Goal: Entertainment & Leisure: Consume media (video, audio)

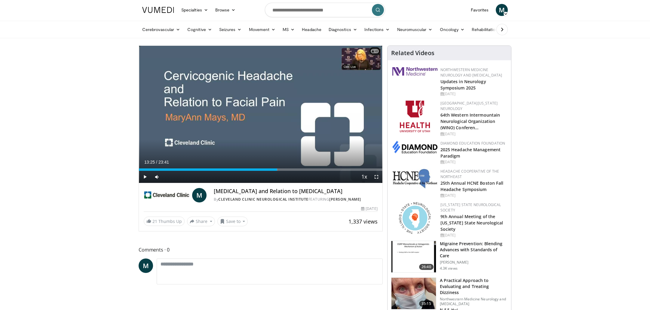
click at [142, 177] on span "Video Player" at bounding box center [145, 177] width 12 height 12
click at [176, 176] on div "Volume Level" at bounding box center [170, 176] width 11 height 2
click at [272, 169] on div "Progress Bar" at bounding box center [272, 169] width 1 height 2
click at [268, 169] on div "Progress Bar" at bounding box center [268, 169] width 1 height 2
click at [263, 169] on div "Progress Bar" at bounding box center [263, 169] width 1 height 2
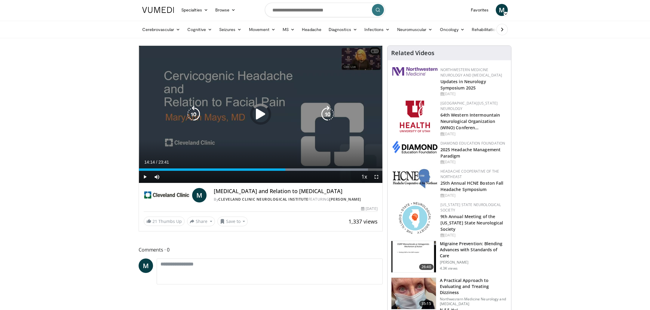
click at [285, 169] on div "Loaded : 94.16% 14:52 14:04" at bounding box center [261, 169] width 244 height 2
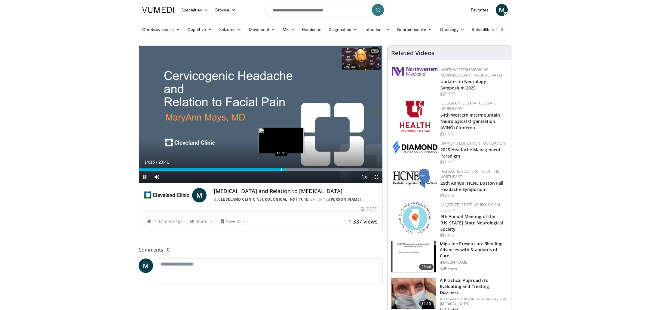
click at [281, 169] on div "Progress Bar" at bounding box center [281, 169] width 1 height 2
click at [279, 169] on div "Progress Bar" at bounding box center [279, 169] width 1 height 2
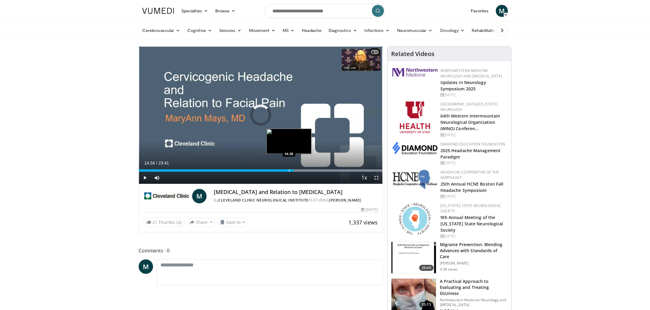
click at [289, 169] on div "14:34" at bounding box center [216, 170] width 155 height 2
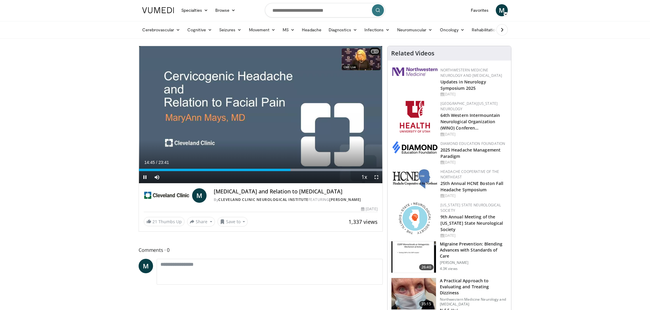
click at [143, 177] on span "Video Player" at bounding box center [145, 177] width 12 height 12
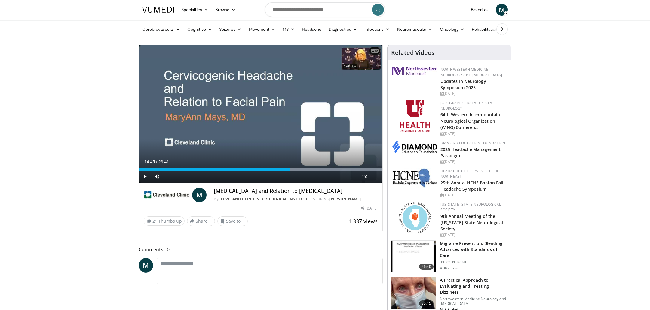
click at [380, 179] on span "Video Player" at bounding box center [377, 176] width 12 height 12
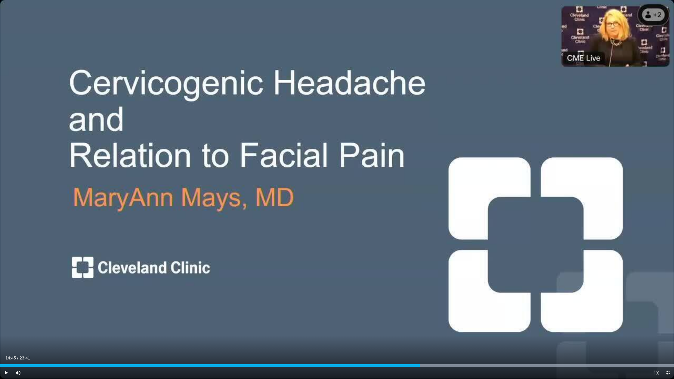
click at [6, 309] on span "Video Player" at bounding box center [6, 373] width 12 height 12
click at [456, 309] on div "Progress Bar" at bounding box center [456, 365] width 1 height 2
click at [466, 309] on div "Loaded : 99.99% 16:09 16:23" at bounding box center [337, 364] width 674 height 6
click at [470, 309] on div "Loaded : 99.99% 16:24 16:31" at bounding box center [337, 364] width 674 height 6
click at [476, 309] on div "Progress Bar" at bounding box center [476, 365] width 1 height 2
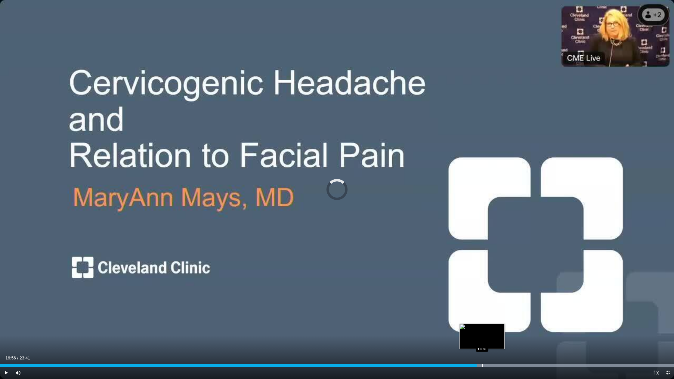
click at [482, 309] on div "Progress Bar" at bounding box center [482, 365] width 1 height 2
click at [486, 309] on div "Progress Bar" at bounding box center [486, 365] width 1 height 2
click at [485, 309] on div "Progress Bar" at bounding box center [485, 365] width 1 height 2
click at [494, 309] on div "Progress Bar" at bounding box center [494, 365] width 1 height 2
click at [3, 309] on span "Video Player" at bounding box center [6, 373] width 12 height 12
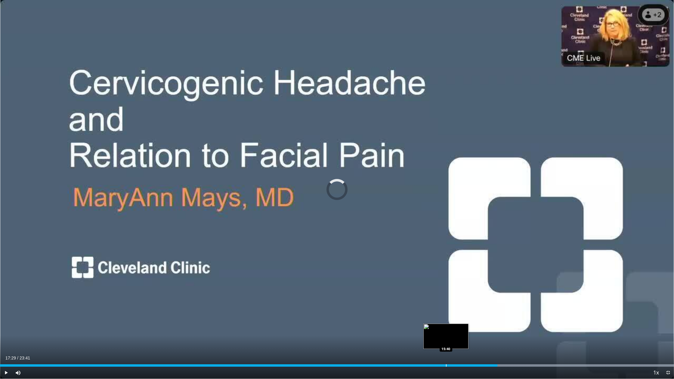
click at [446, 309] on div "Loaded : 99.99% 15:40 15:40" at bounding box center [337, 364] width 674 height 6
click at [411, 309] on div "Loaded : 99.99% 15:40 14:26" at bounding box center [337, 364] width 674 height 6
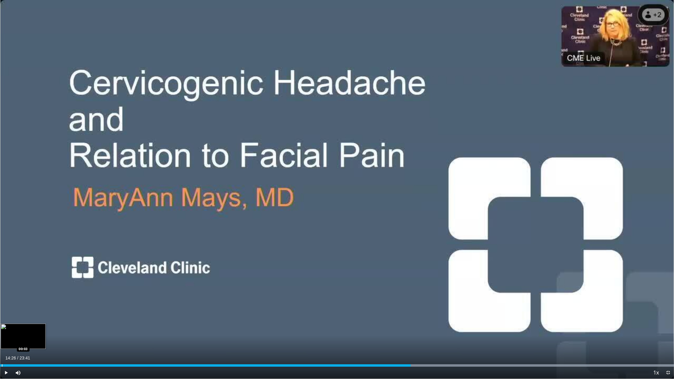
click at [2, 309] on div "Progress Bar" at bounding box center [2, 365] width 1 height 2
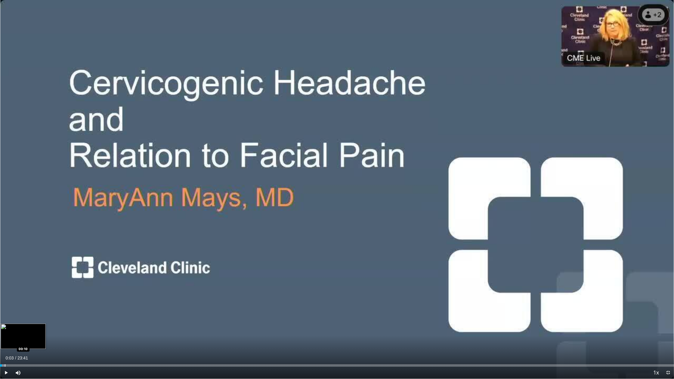
click at [5, 309] on div "Progress Bar" at bounding box center [5, 365] width 1 height 2
click at [8, 309] on div "Progress Bar" at bounding box center [8, 365] width 1 height 2
click at [14, 309] on div "Progress Bar" at bounding box center [14, 365] width 1 height 2
click at [9, 309] on span "Video Player" at bounding box center [6, 373] width 12 height 12
click at [29, 309] on div "19%" at bounding box center [34, 373] width 17 height 2
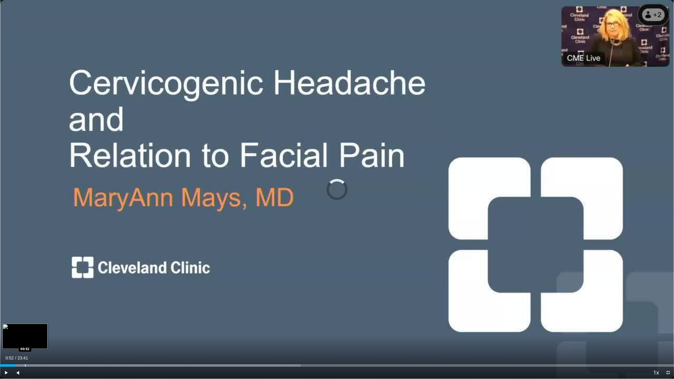
click at [25, 309] on div "Progress Bar" at bounding box center [25, 365] width 1 height 2
click at [7, 309] on span "Video Player" at bounding box center [6, 373] width 12 height 12
click at [18, 309] on span "Video Player" at bounding box center [18, 373] width 12 height 12
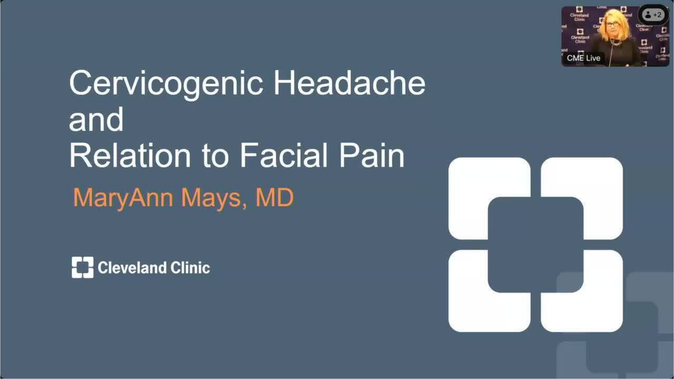
click at [31, 309] on div "10 seconds Tap to unmute" at bounding box center [337, 189] width 674 height 379
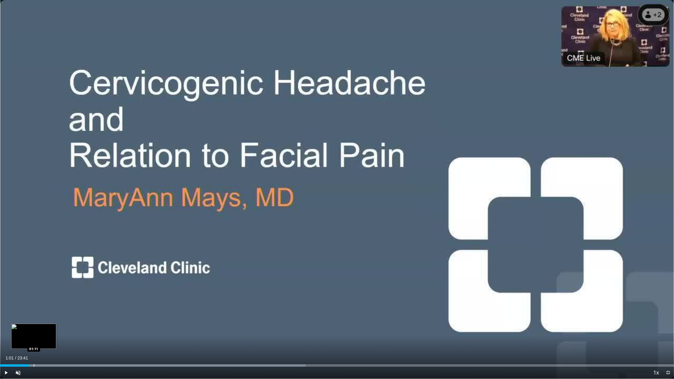
click at [34, 309] on div "Progress Bar" at bounding box center [34, 365] width 1 height 2
click at [36, 309] on div "Progress Bar" at bounding box center [36, 365] width 1 height 2
click at [40, 309] on div "Progress Bar" at bounding box center [40, 365] width 1 height 2
click at [43, 309] on div "Progress Bar" at bounding box center [43, 365] width 1 height 2
click at [6, 309] on span "Video Player" at bounding box center [6, 373] width 12 height 12
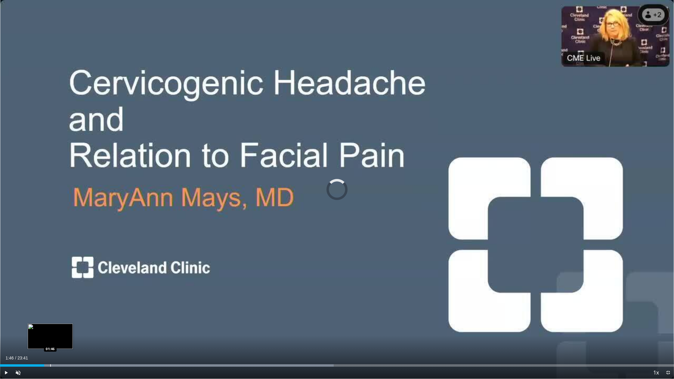
click at [50, 309] on div "Progress Bar" at bounding box center [50, 365] width 1 height 2
click at [55, 309] on div "Progress Bar" at bounding box center [55, 365] width 1 height 2
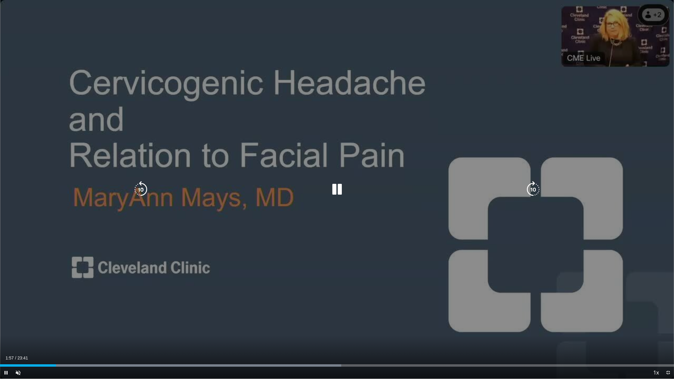
click at [45, 309] on video-js "**********" at bounding box center [337, 189] width 674 height 379
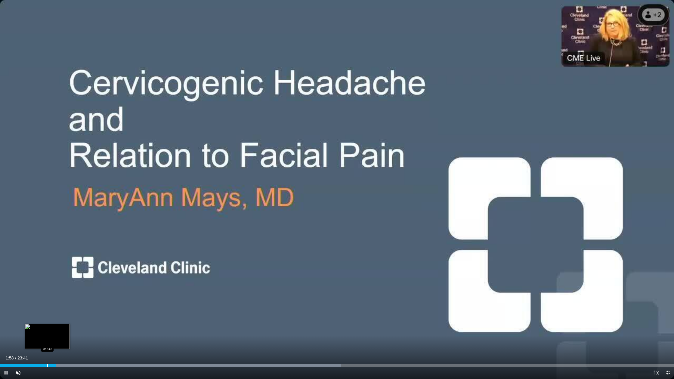
click at [47, 309] on div "Progress Bar" at bounding box center [47, 365] width 1 height 2
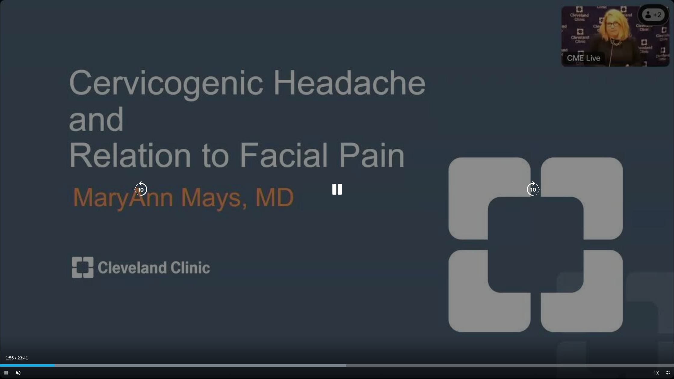
click at [60, 309] on video-js "**********" at bounding box center [337, 189] width 674 height 379
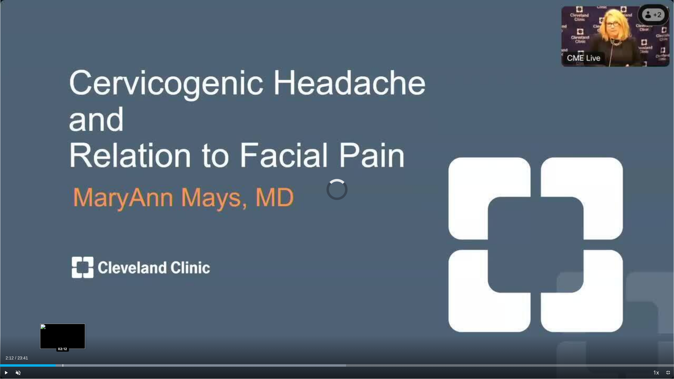
click at [63, 309] on div "Progress Bar" at bounding box center [63, 365] width 1 height 2
click at [58, 309] on div "Progress Bar" at bounding box center [58, 365] width 1 height 2
click at [61, 309] on div "Progress Bar" at bounding box center [61, 365] width 1 height 2
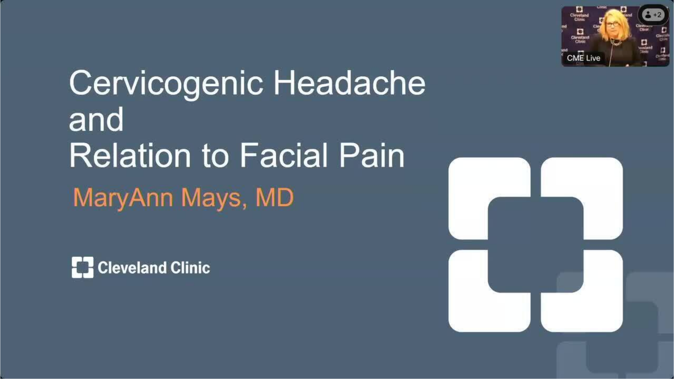
click at [59, 309] on div "10 seconds Tap to unmute" at bounding box center [337, 189] width 674 height 379
